Goal: Transaction & Acquisition: Purchase product/service

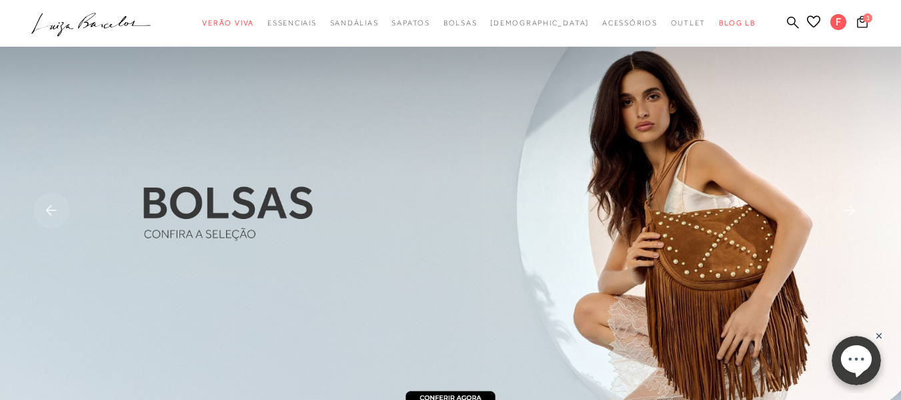
click at [853, 19] on div "1" at bounding box center [877, 24] width 48 height 18
click at [853, 15] on button "1" at bounding box center [862, 24] width 19 height 18
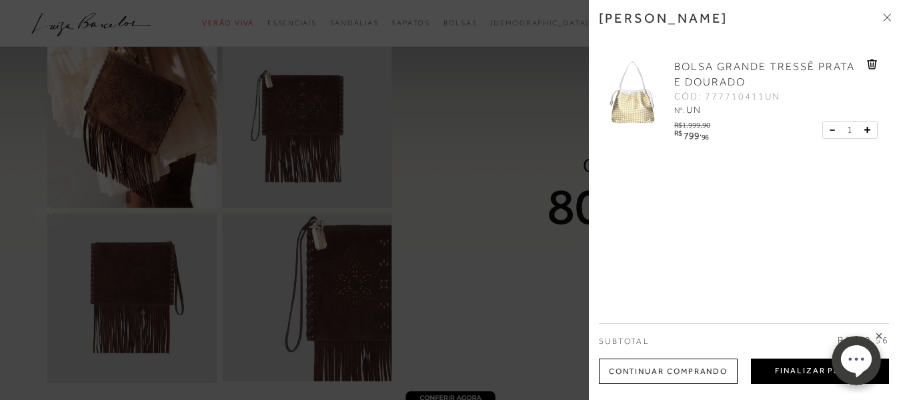
click at [767, 376] on button "Finalizar Pedido" at bounding box center [820, 370] width 138 height 25
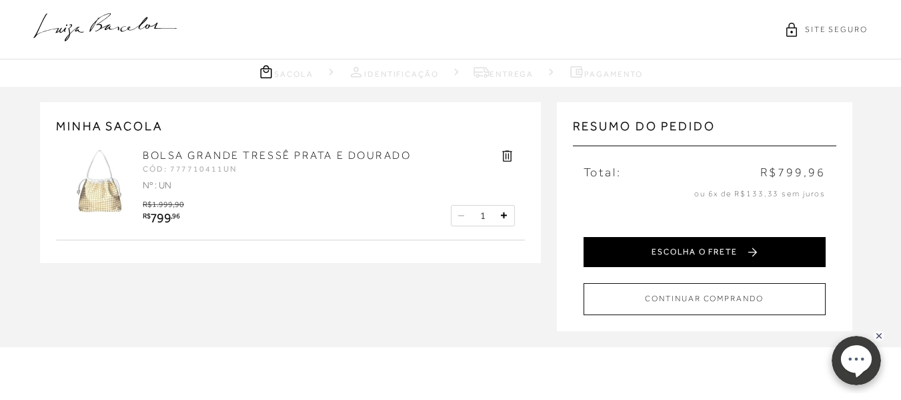
click at [676, 255] on button "ESCOLHA O FRETE" at bounding box center [705, 252] width 242 height 30
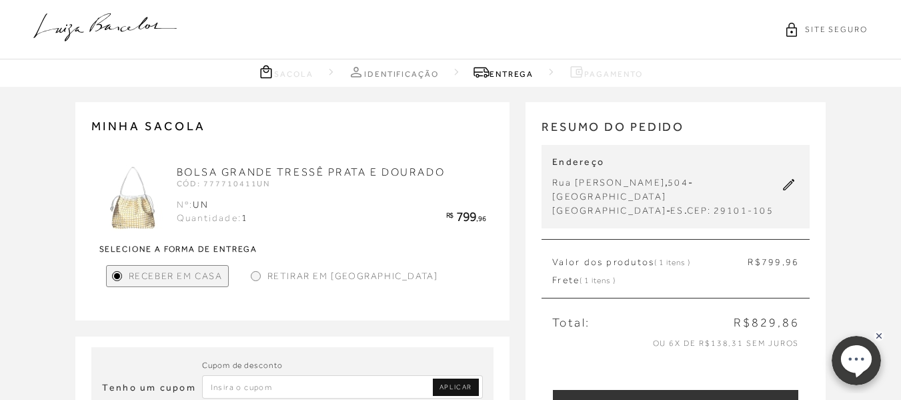
click at [788, 179] on icon at bounding box center [789, 185] width 12 height 12
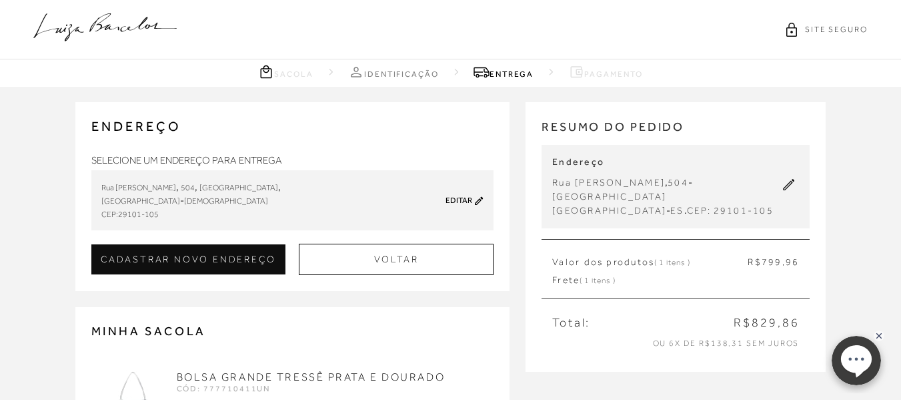
click at [465, 199] on link "Editar" at bounding box center [459, 199] width 27 height 9
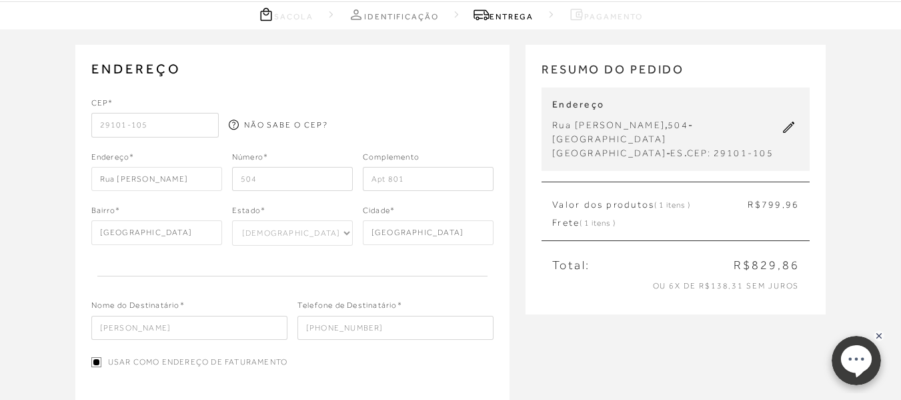
scroll to position [133, 0]
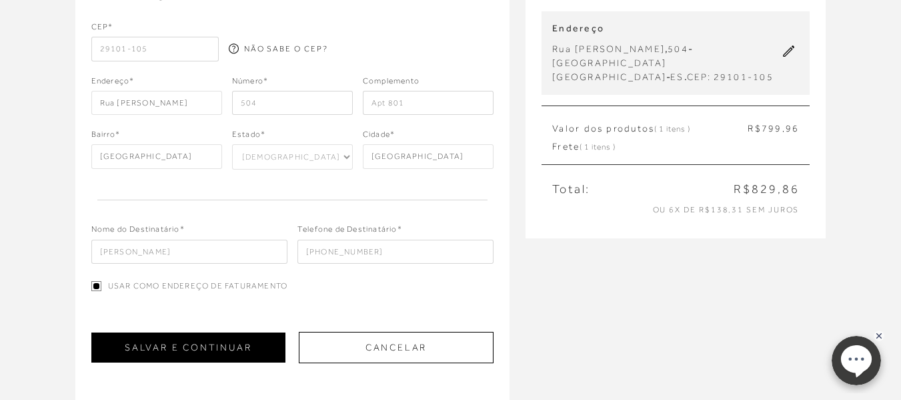
click at [215, 338] on button "SALVAR E CONTINUAR" at bounding box center [188, 347] width 194 height 30
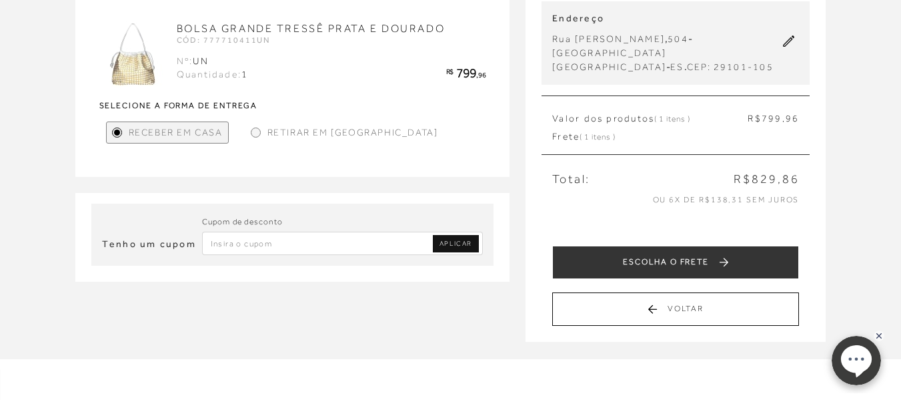
scroll to position [267, 0]
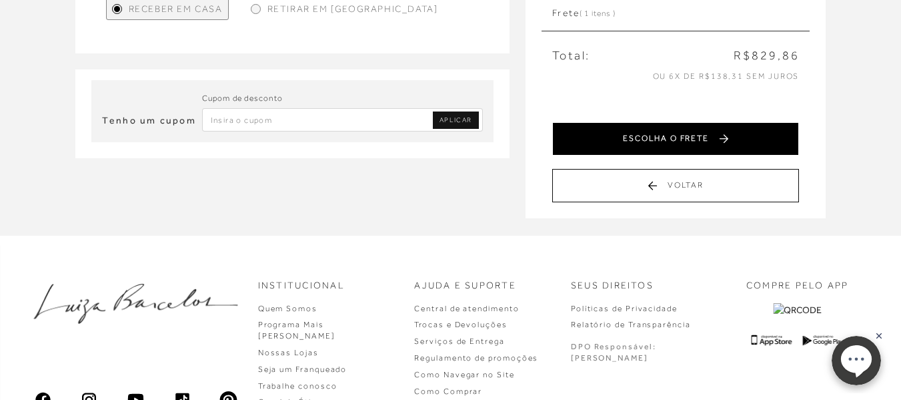
click at [656, 127] on button "ESCOLHA O FRETE" at bounding box center [675, 138] width 247 height 33
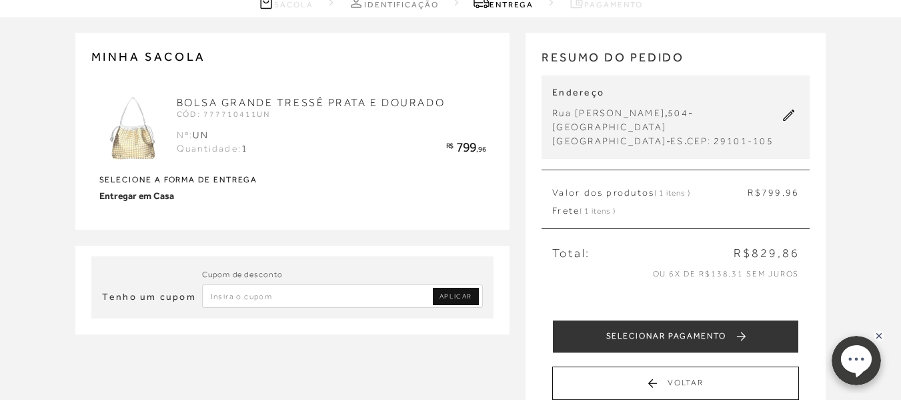
scroll to position [133, 0]
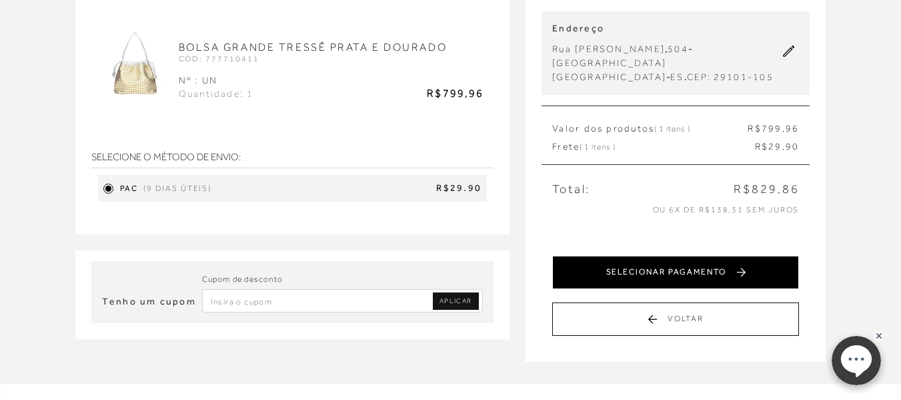
click at [664, 257] on button "SELECIONAR PAGAMENTO" at bounding box center [675, 271] width 247 height 33
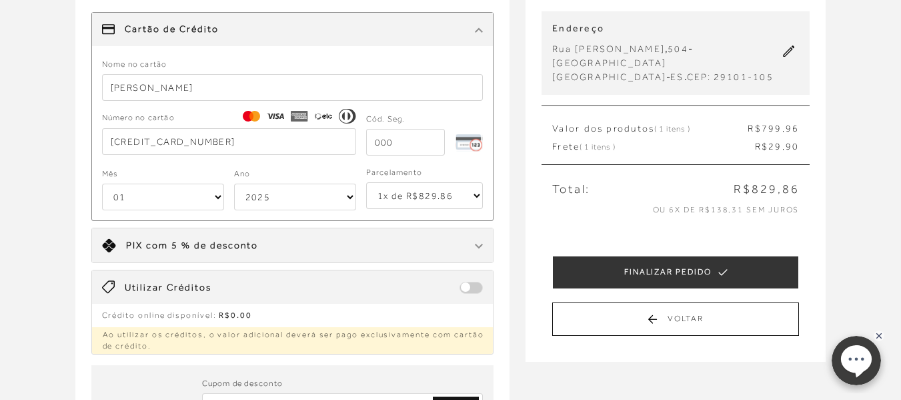
scroll to position [0, 0]
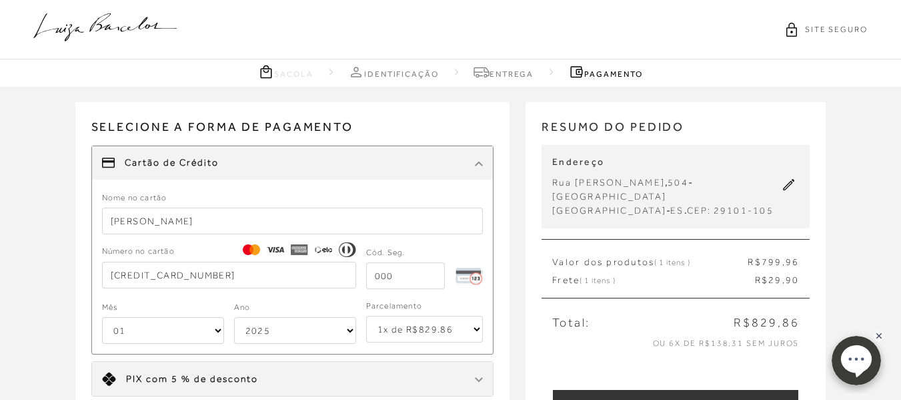
click at [432, 284] on input "tel" at bounding box center [405, 275] width 79 height 27
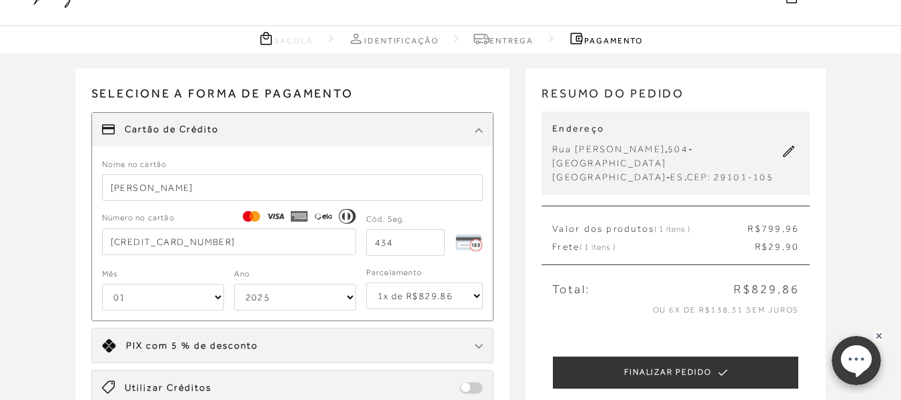
scroll to position [67, 0]
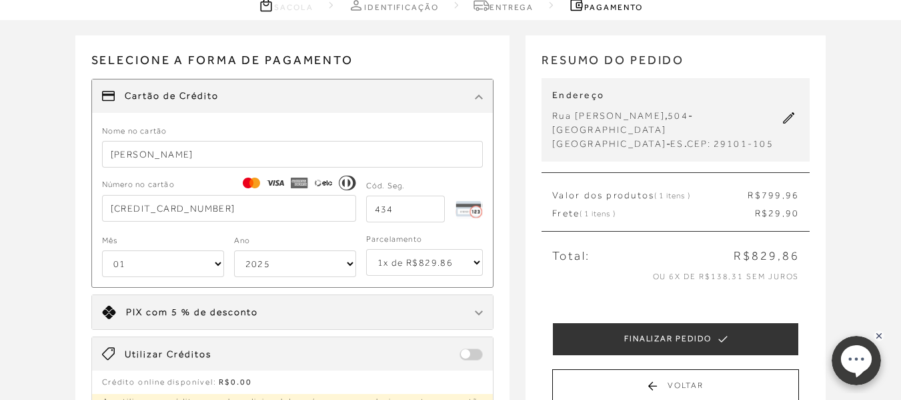
type input "434"
click at [171, 255] on select "01 02 03 04 05 06 07 08 09 10 11 12" at bounding box center [163, 263] width 122 height 27
select select "08"
click at [102, 250] on select "01 02 03 04 05 06 07 08 09 10 11 12" at bounding box center [163, 263] width 122 height 27
click at [293, 259] on select "2025 2026 2027 2028 2029 2030 2031 2032 2033 2034 2035 2036 2037 2038 2039 2040…" at bounding box center [295, 263] width 122 height 27
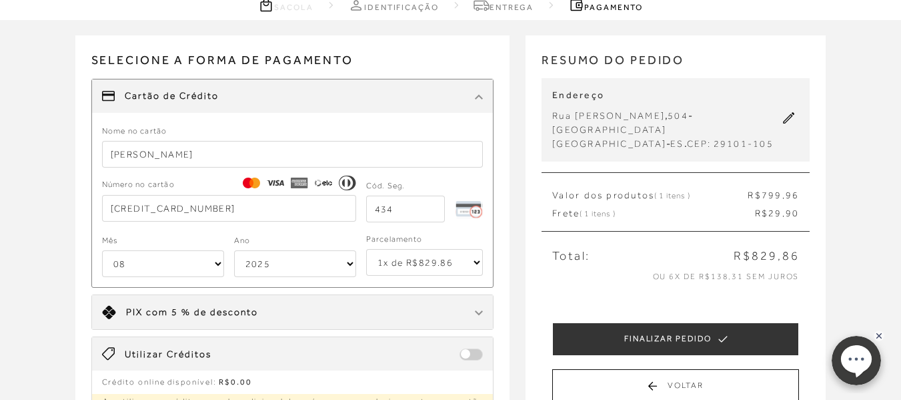
select select "2032"
click at [234, 250] on select "2025 2026 2027 2028 2029 2030 2031 2032 2033 2034 2035 2036 2037 2038 2039 2040…" at bounding box center [295, 263] width 122 height 27
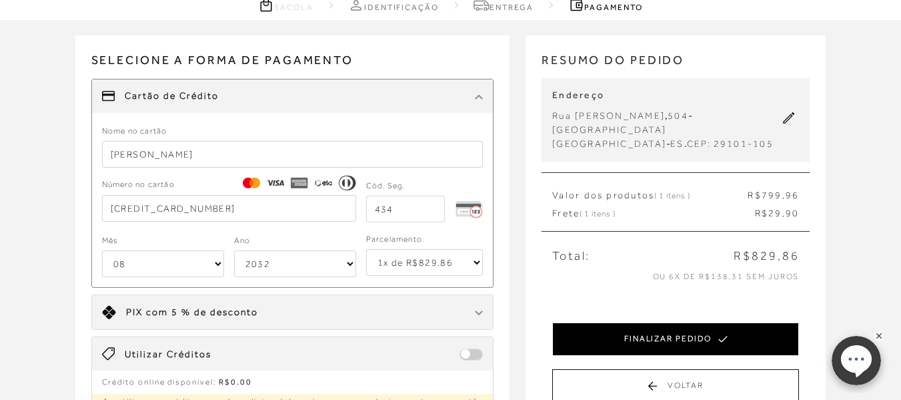
click at [642, 322] on button "FINALIZAR PEDIDO" at bounding box center [675, 338] width 247 height 33
select select "08"
select select "2032"
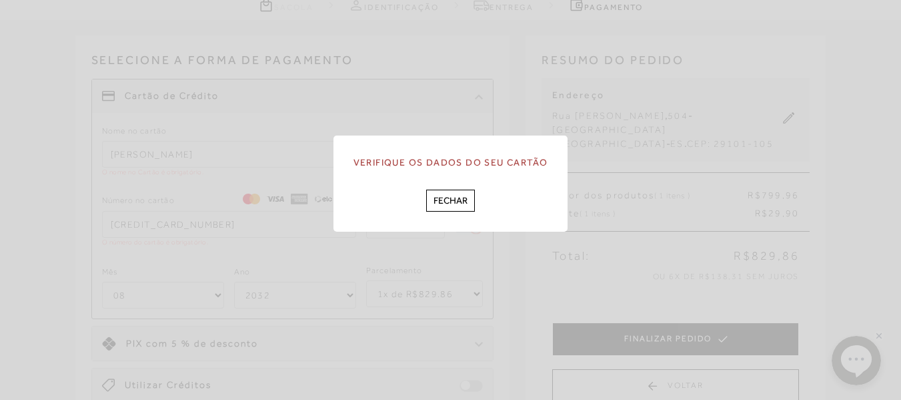
scroll to position [0, 0]
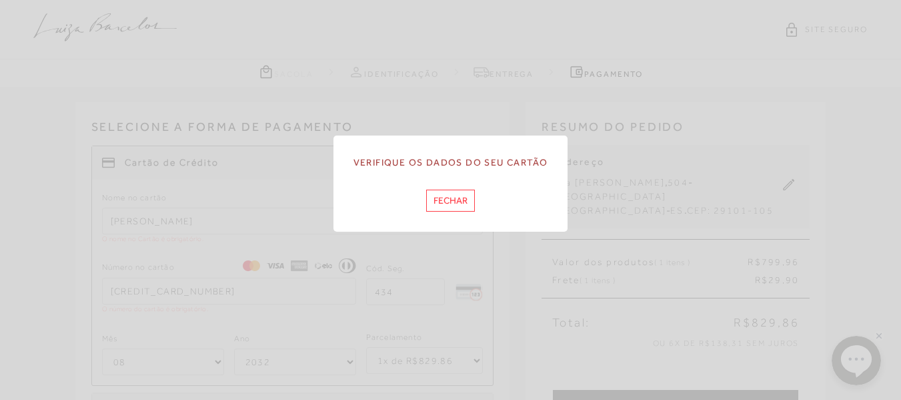
click at [454, 201] on button "Fechar" at bounding box center [450, 200] width 49 height 22
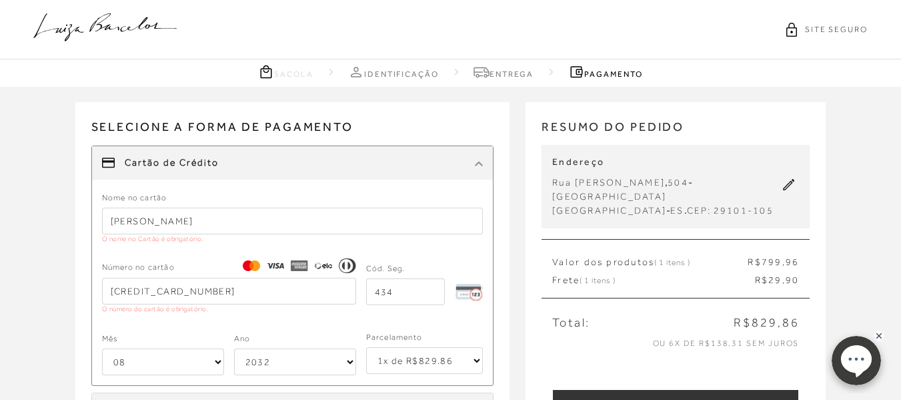
click at [242, 291] on input "[CREDIT_CARD_NUMBER]" at bounding box center [229, 291] width 254 height 27
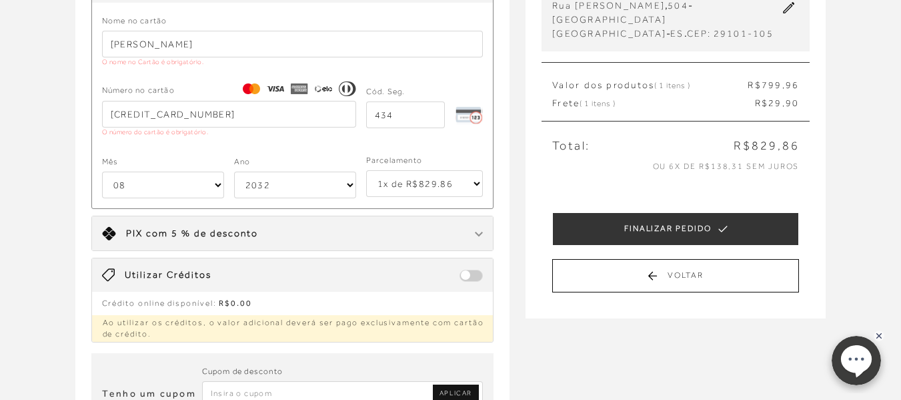
scroll to position [200, 0]
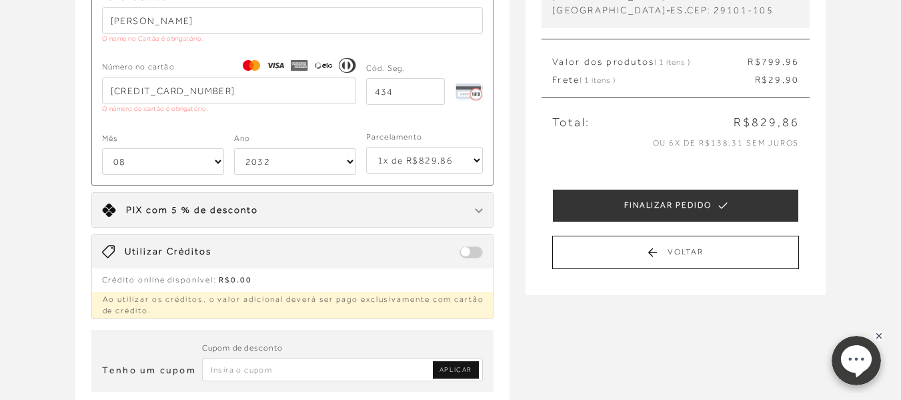
click at [233, 11] on input "[PERSON_NAME]" at bounding box center [293, 20] width 382 height 27
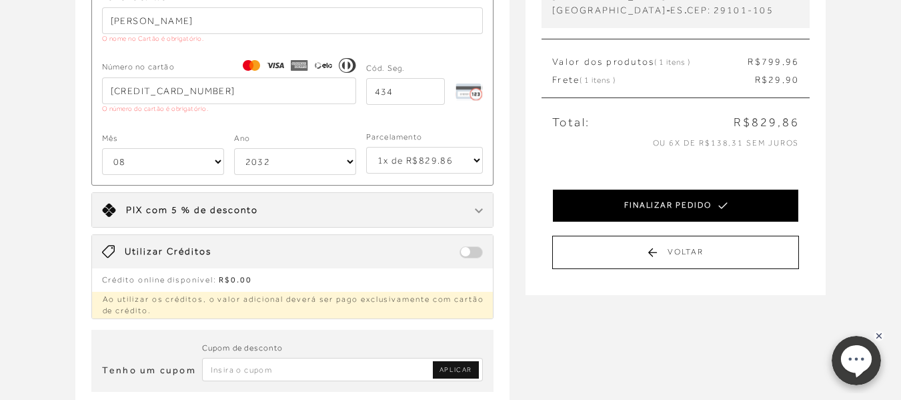
click at [698, 189] on button "FINALIZAR PEDIDO" at bounding box center [675, 205] width 247 height 33
select select "08"
select select "2032"
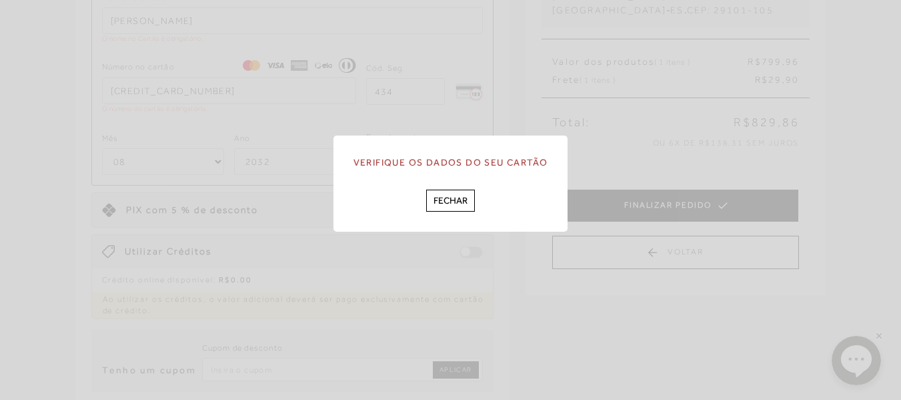
scroll to position [0, 0]
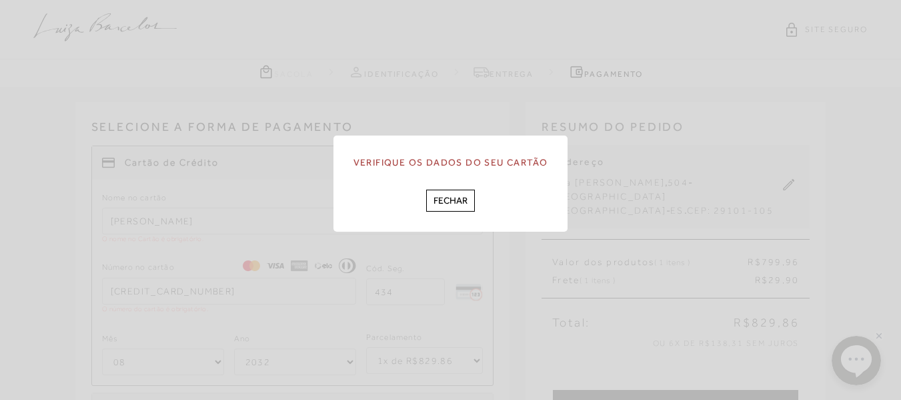
drag, startPoint x: 450, startPoint y: 195, endPoint x: 386, endPoint y: 201, distance: 64.3
click at [450, 196] on button "Fechar" at bounding box center [450, 200] width 49 height 22
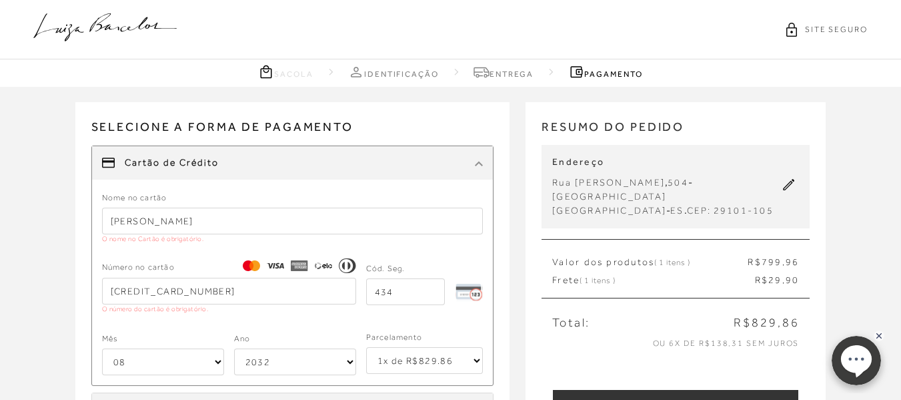
drag, startPoint x: 225, startPoint y: 211, endPoint x: 221, endPoint y: 218, distance: 8.4
click at [225, 211] on input "[PERSON_NAME]" at bounding box center [293, 220] width 382 height 27
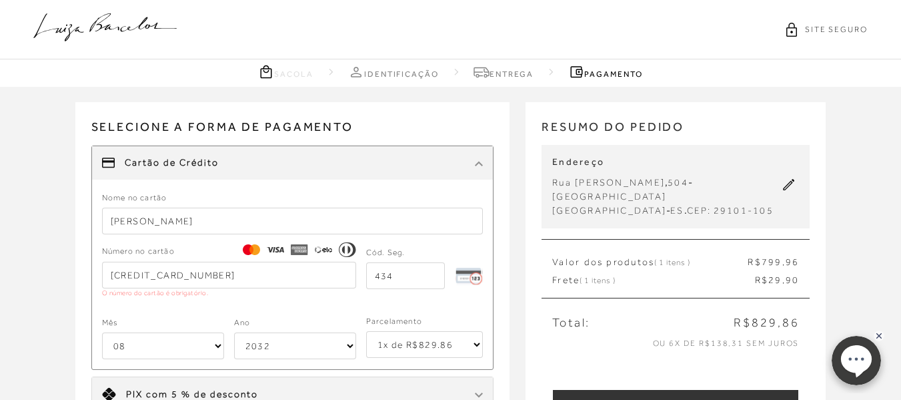
type input "[PERSON_NAME]"
click at [253, 278] on input "[CREDIT_CARD_NUMBER]" at bounding box center [229, 275] width 254 height 27
type input "[CREDIT_CARD_NUMBER]"
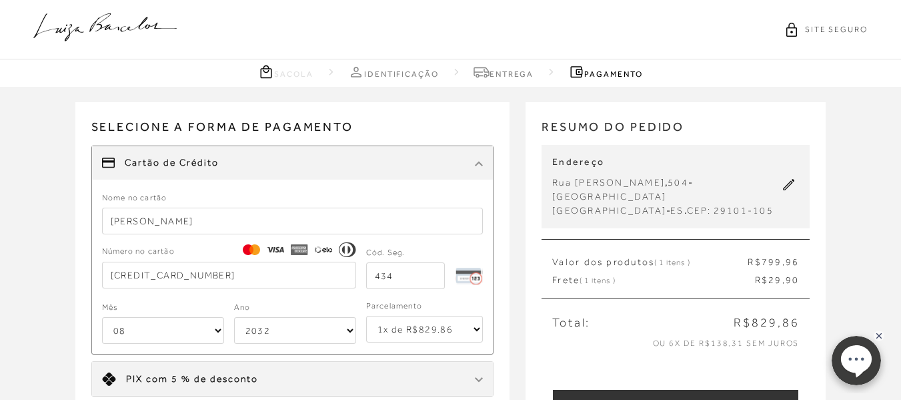
click at [510, 322] on div "Selecione a forma de pagamento FORMA DE PAGAMENTO Cartão de Crédito Nome no car…" at bounding box center [300, 295] width 451 height 386
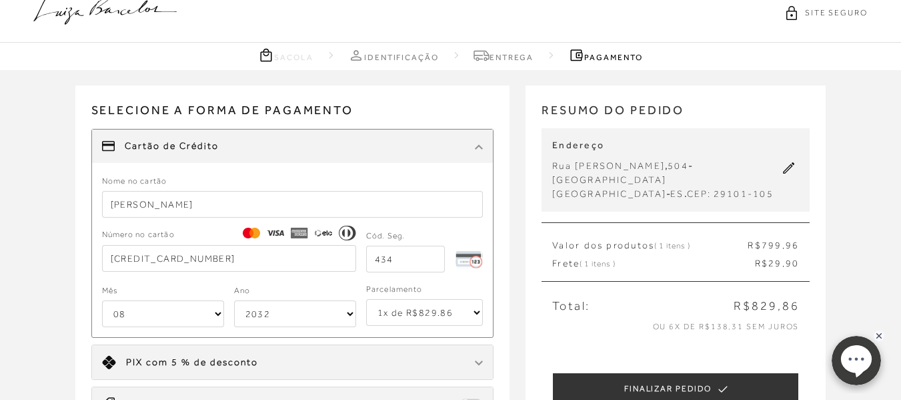
scroll to position [67, 0]
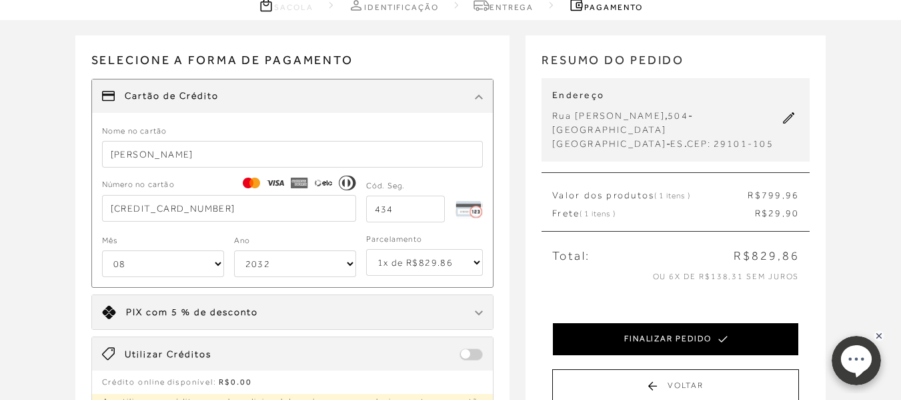
click at [604, 326] on button "FINALIZAR PEDIDO" at bounding box center [675, 338] width 247 height 33
select select "08"
select select "2032"
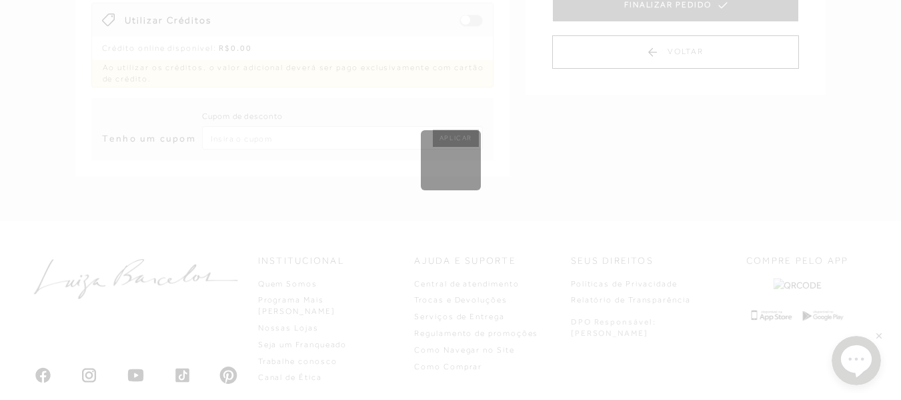
scroll to position [276, 0]
